Goal: Task Accomplishment & Management: Use online tool/utility

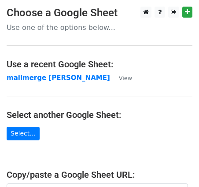
scroll to position [163, 0]
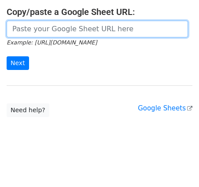
click at [44, 31] on input "url" at bounding box center [97, 29] width 181 height 17
click at [18, 33] on input "url" at bounding box center [97, 29] width 181 height 17
paste input "https://docs.google.com/spreadsheets/d/1hcfdFgMRncXnumDlDfwNF-V_pBhAi-iMqrcH8xe…"
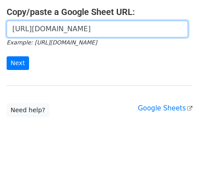
scroll to position [0, 194]
type input "https://docs.google.com/spreadsheets/d/1hcfdFgMRncXnumDlDfwNF-V_pBhAi-iMqrcH8xe…"
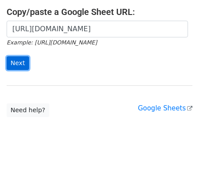
scroll to position [0, 0]
click at [15, 61] on input "Next" at bounding box center [18, 63] width 22 height 14
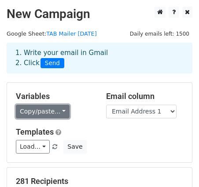
click at [62, 110] on link "Copy/paste..." at bounding box center [43, 112] width 54 height 14
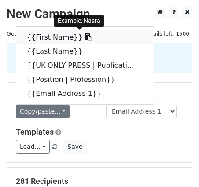
click at [56, 35] on link "{{First Name}}" at bounding box center [84, 37] width 137 height 14
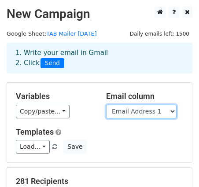
click at [127, 113] on select "First Name Last Name UK-ONLY PRESS | Publication | Media Position | Profession …" at bounding box center [141, 112] width 70 height 14
click at [106, 105] on select "First Name Last Name UK-ONLY PRESS | Publication | Media Position | Profession …" at bounding box center [141, 112] width 70 height 14
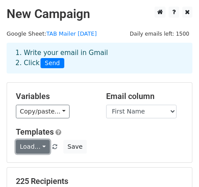
click at [47, 146] on link "Load..." at bounding box center [33, 147] width 34 height 14
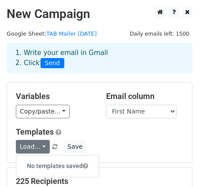
click at [92, 135] on h5 "Templates" at bounding box center [99, 132] width 167 height 10
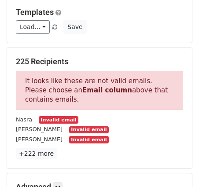
scroll to position [121, 0]
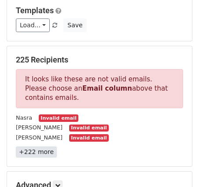
click at [42, 152] on link "+222 more" at bounding box center [36, 151] width 41 height 11
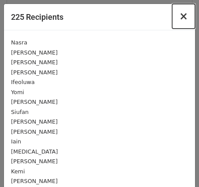
click at [186, 16] on span "×" at bounding box center [183, 16] width 9 height 12
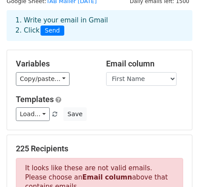
scroll to position [0, 0]
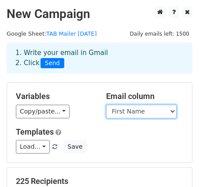
click at [171, 109] on select "First Name Last Name UK-ONLY PRESS | Publication | Media Position | Profession …" at bounding box center [141, 112] width 70 height 14
select select "Email Address 1"
click at [106, 105] on select "First Name Last Name UK-ONLY PRESS | Publication | Media Position | Profession …" at bounding box center [141, 112] width 70 height 14
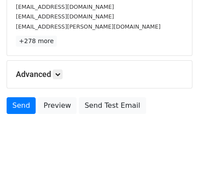
scroll to position [186, 0]
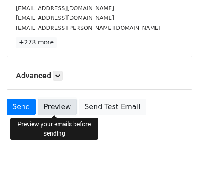
click at [57, 108] on link "Preview" at bounding box center [57, 106] width 39 height 17
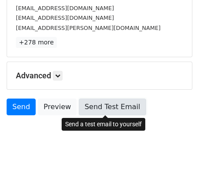
click at [105, 110] on link "Send Test Email" at bounding box center [112, 106] width 67 height 17
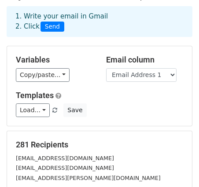
scroll to position [0, 0]
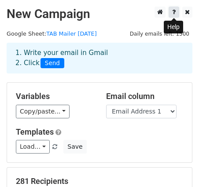
click at [174, 12] on icon at bounding box center [174, 12] width 4 height 6
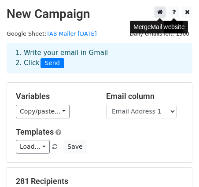
click at [159, 12] on icon at bounding box center [160, 12] width 6 height 6
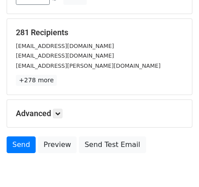
scroll to position [148, 0]
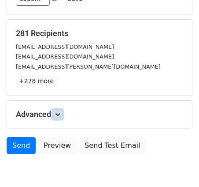
click at [59, 112] on icon at bounding box center [57, 114] width 5 height 5
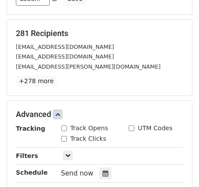
click at [61, 127] on input "Track Opens" at bounding box center [64, 128] width 6 height 6
checkbox input "true"
click at [65, 140] on input "Track Clicks" at bounding box center [64, 139] width 6 height 6
checkbox input "true"
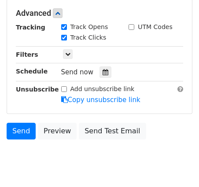
scroll to position [250, 0]
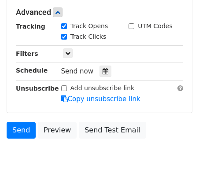
click at [62, 87] on input "Add unsubscribe link" at bounding box center [64, 88] width 6 height 6
click at [63, 89] on input "Add unsubscribe link" at bounding box center [64, 88] width 6 height 6
click at [71, 98] on link "Copy unsubscribe link" at bounding box center [100, 99] width 79 height 8
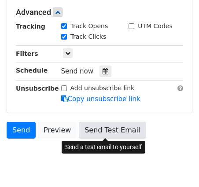
click at [89, 127] on link "Send Test Email" at bounding box center [112, 130] width 67 height 17
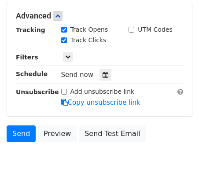
scroll to position [275, 0]
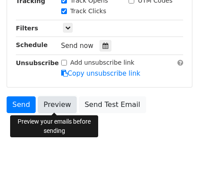
click at [58, 102] on link "Preview" at bounding box center [57, 104] width 39 height 17
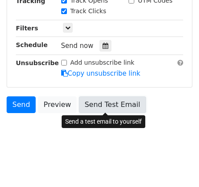
click at [96, 103] on link "Send Test Email" at bounding box center [112, 104] width 67 height 17
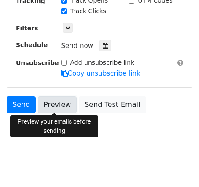
click at [48, 102] on link "Preview" at bounding box center [57, 104] width 39 height 17
click at [54, 105] on link "Preview" at bounding box center [57, 104] width 39 height 17
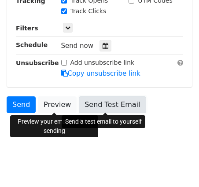
click at [113, 103] on link "Send Test Email" at bounding box center [112, 104] width 67 height 17
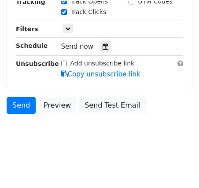
scroll to position [274, 0]
click at [65, 63] on input "Add unsubscribe link" at bounding box center [64, 64] width 6 height 6
checkbox input "true"
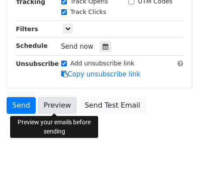
click at [59, 107] on link "Preview" at bounding box center [57, 105] width 39 height 17
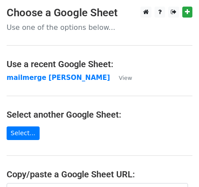
click at [74, 17] on h3 "Choose a Google Sheet" at bounding box center [99, 13] width 185 height 13
click at [62, 29] on p "Use one of the options below..." at bounding box center [99, 27] width 185 height 9
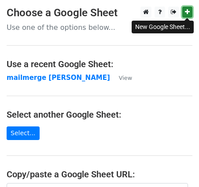
click at [186, 13] on icon at bounding box center [187, 12] width 5 height 6
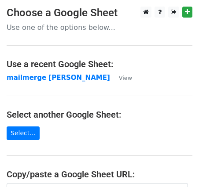
click at [75, 17] on h3 "Choose a Google Sheet" at bounding box center [99, 13] width 185 height 13
click at [62, 30] on p "Use one of the options below..." at bounding box center [99, 27] width 185 height 9
click at [69, 27] on p "Use one of the options below..." at bounding box center [99, 27] width 185 height 9
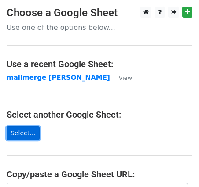
click at [18, 135] on link "Select..." at bounding box center [23, 134] width 33 height 14
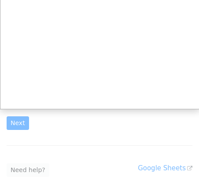
scroll to position [66, 0]
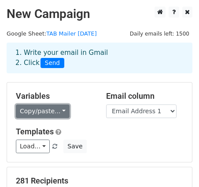
click at [60, 112] on link "Copy/paste..." at bounding box center [43, 112] width 54 height 14
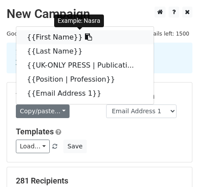
click at [55, 39] on link "{{First Name}}" at bounding box center [84, 37] width 137 height 14
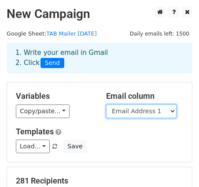
click at [146, 113] on select "First Name Last Name UK-ONLY PRESS | Publication | Media Position | Profession …" at bounding box center [141, 112] width 70 height 14
click at [106, 105] on select "First Name Last Name UK-ONLY PRESS | Publication | Media Position | Profession …" at bounding box center [141, 112] width 70 height 14
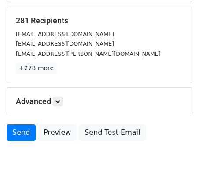
scroll to position [163, 0]
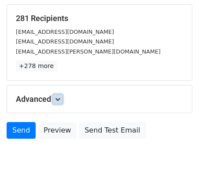
click at [56, 103] on link at bounding box center [58, 99] width 10 height 10
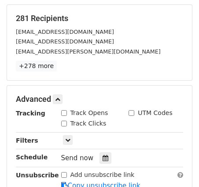
click at [67, 114] on div "Track Opens" at bounding box center [84, 113] width 47 height 9
click at [67, 122] on div "Track Clicks" at bounding box center [83, 123] width 45 height 9
click at [64, 113] on input "Track Opens" at bounding box center [64, 113] width 6 height 6
checkbox input "true"
click at [64, 124] on input "Track Clicks" at bounding box center [64, 124] width 6 height 6
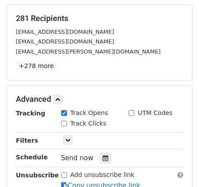
checkbox input "true"
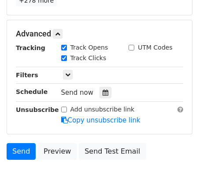
scroll to position [229, 0]
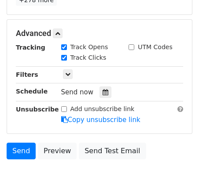
click at [65, 108] on input "Add unsubscribe link" at bounding box center [64, 109] width 6 height 6
checkbox input "true"
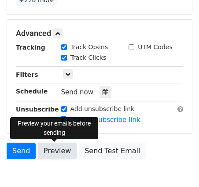
click at [57, 151] on link "Preview" at bounding box center [57, 151] width 39 height 17
click at [65, 150] on link "Preview" at bounding box center [57, 151] width 39 height 17
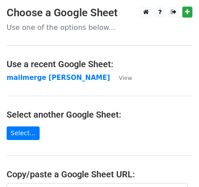
click at [79, 14] on h3 "Choose a Google Sheet" at bounding box center [99, 13] width 185 height 13
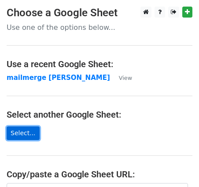
click at [26, 135] on link "Select..." at bounding box center [23, 134] width 33 height 14
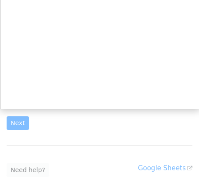
scroll to position [66, 0]
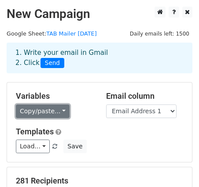
click at [58, 110] on link "Copy/paste..." at bounding box center [43, 112] width 54 height 14
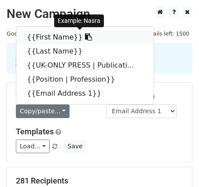
click at [42, 43] on link "{{First Name}}" at bounding box center [84, 37] width 137 height 14
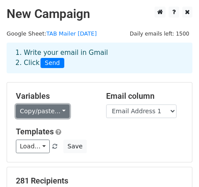
click at [57, 112] on link "Copy/paste..." at bounding box center [43, 112] width 54 height 14
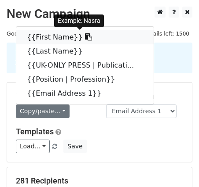
click at [47, 37] on link "{{First Name}}" at bounding box center [84, 37] width 137 height 14
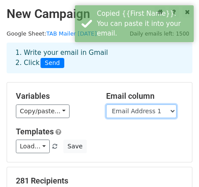
click at [131, 113] on select "First Name Last Name UK-ONLY PRESS | Publication | Media Position | Profession …" at bounding box center [141, 112] width 70 height 14
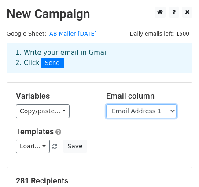
click at [106, 105] on select "First Name Last Name UK-ONLY PRESS | Publication | Media Position | Profession …" at bounding box center [141, 112] width 70 height 14
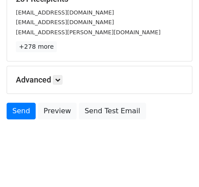
scroll to position [189, 0]
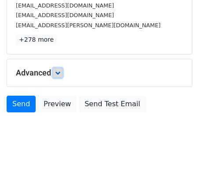
click at [60, 72] on icon at bounding box center [57, 72] width 5 height 5
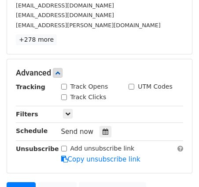
click at [63, 85] on input "Track Opens" at bounding box center [64, 87] width 6 height 6
checkbox input "true"
click at [64, 98] on input "Track Clicks" at bounding box center [64, 97] width 6 height 6
checkbox input "true"
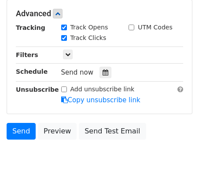
scroll to position [275, 0]
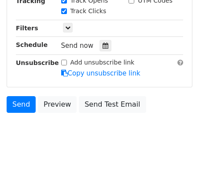
click at [65, 62] on input "Add unsubscribe link" at bounding box center [64, 63] width 6 height 6
checkbox input "true"
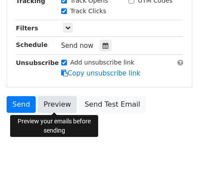
click at [52, 104] on link "Preview" at bounding box center [57, 104] width 39 height 17
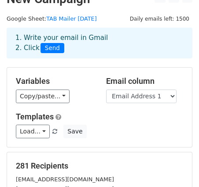
scroll to position [0, 0]
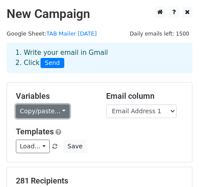
click at [62, 111] on link "Copy/paste..." at bounding box center [43, 112] width 54 height 14
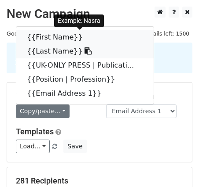
click at [56, 44] on link "{{First Name}}" at bounding box center [84, 37] width 137 height 14
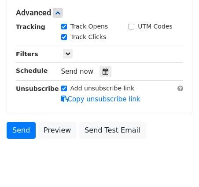
scroll to position [251, 0]
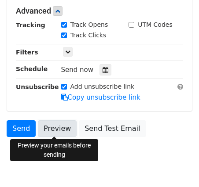
click at [56, 130] on link "Preview" at bounding box center [57, 128] width 39 height 17
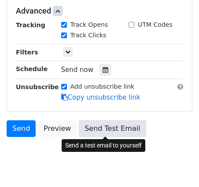
click at [108, 128] on link "Send Test Email" at bounding box center [112, 128] width 67 height 17
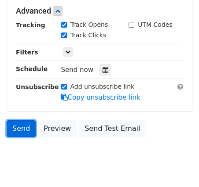
click at [22, 128] on link "Send" at bounding box center [21, 128] width 29 height 17
